Goal: Information Seeking & Learning: Learn about a topic

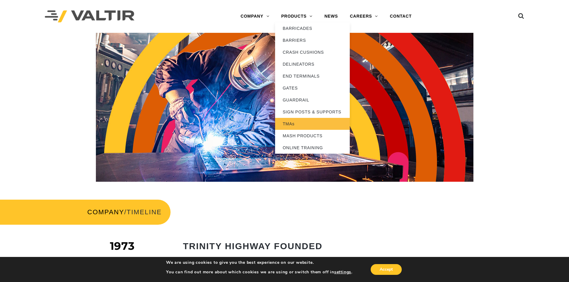
click at [318, 122] on link "TMAs" at bounding box center [312, 124] width 75 height 12
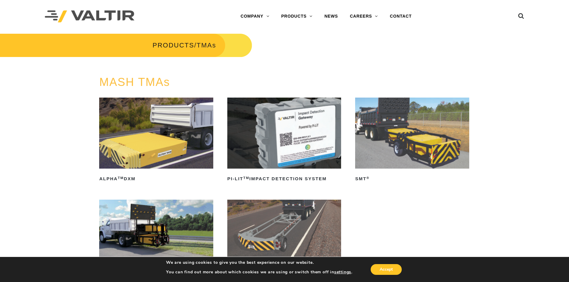
scroll to position [90, 0]
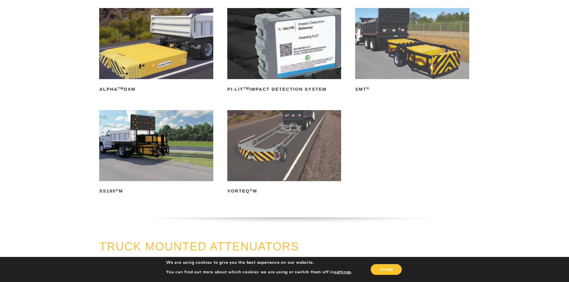
click at [285, 160] on img at bounding box center [284, 145] width 114 height 71
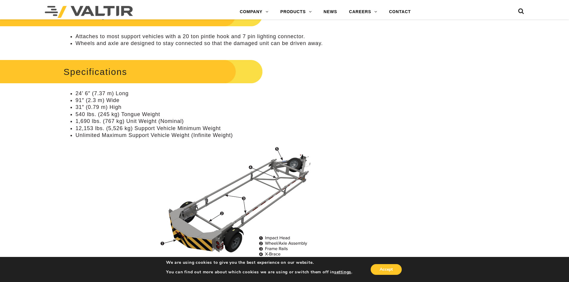
scroll to position [448, 0]
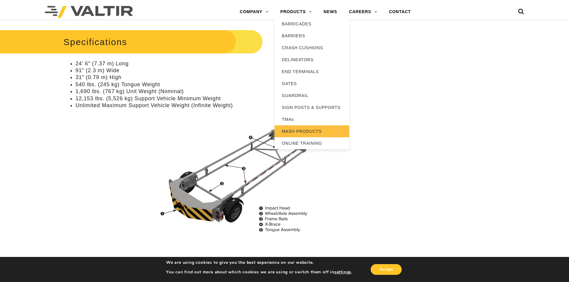
click at [309, 127] on link "MASH PRODUCTS" at bounding box center [311, 131] width 75 height 12
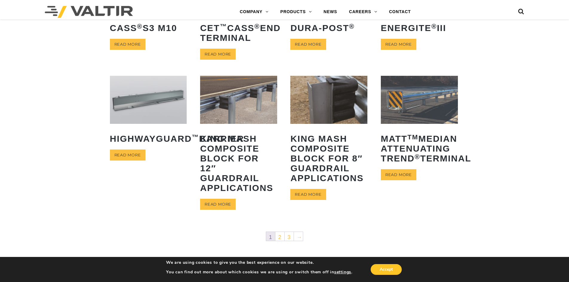
scroll to position [239, 0]
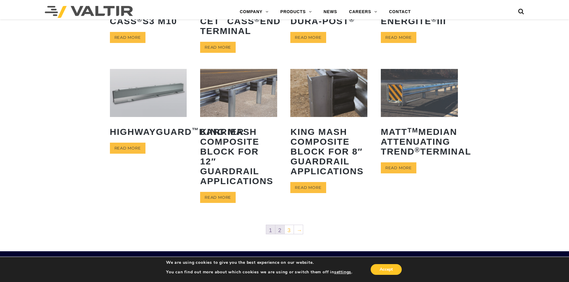
click at [281, 227] on link "2" at bounding box center [279, 229] width 9 height 9
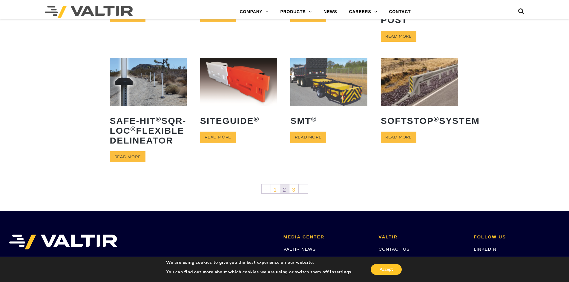
scroll to position [239, 0]
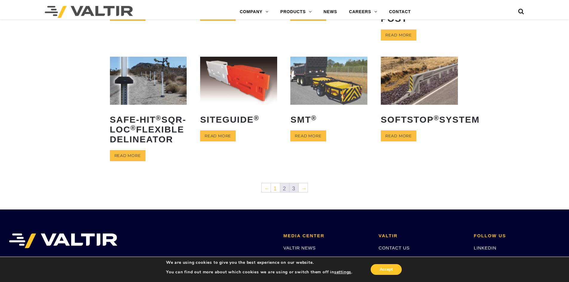
click at [297, 192] on link "3" at bounding box center [293, 187] width 9 height 9
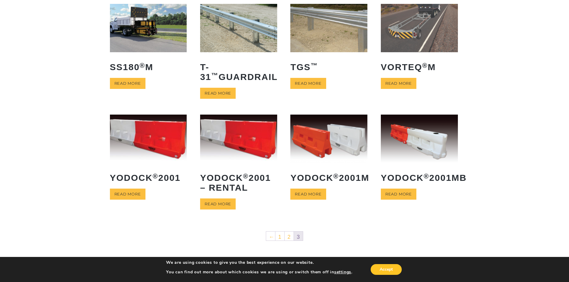
scroll to position [60, 0]
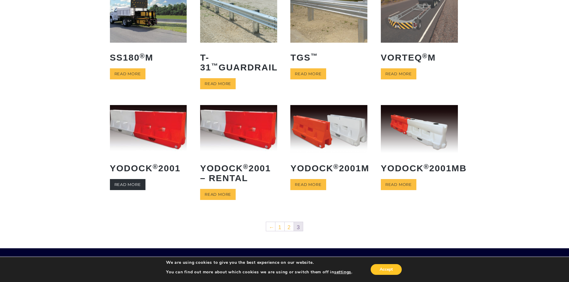
click at [130, 182] on link "Read more" at bounding box center [128, 184] width 36 height 11
